Goal: Obtain resource: Obtain resource

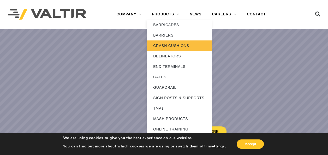
click at [168, 47] on link "CRASH CUSHIONS" at bounding box center [178, 45] width 65 height 10
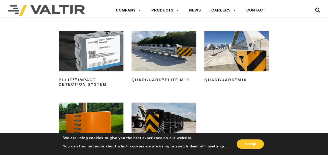
scroll to position [130, 0]
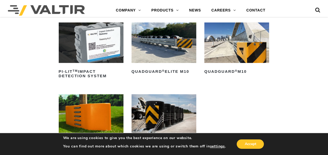
click at [249, 55] on img at bounding box center [236, 42] width 65 height 40
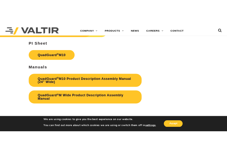
scroll to position [1511, 0]
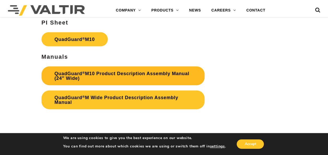
click at [103, 82] on link "QuadGuard ® M10 Product Description Assembly Manual (24″ Wide)" at bounding box center [122, 75] width 163 height 19
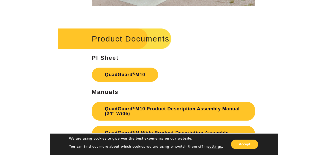
scroll to position [1647, 0]
